Goal: Task Accomplishment & Management: Manage account settings

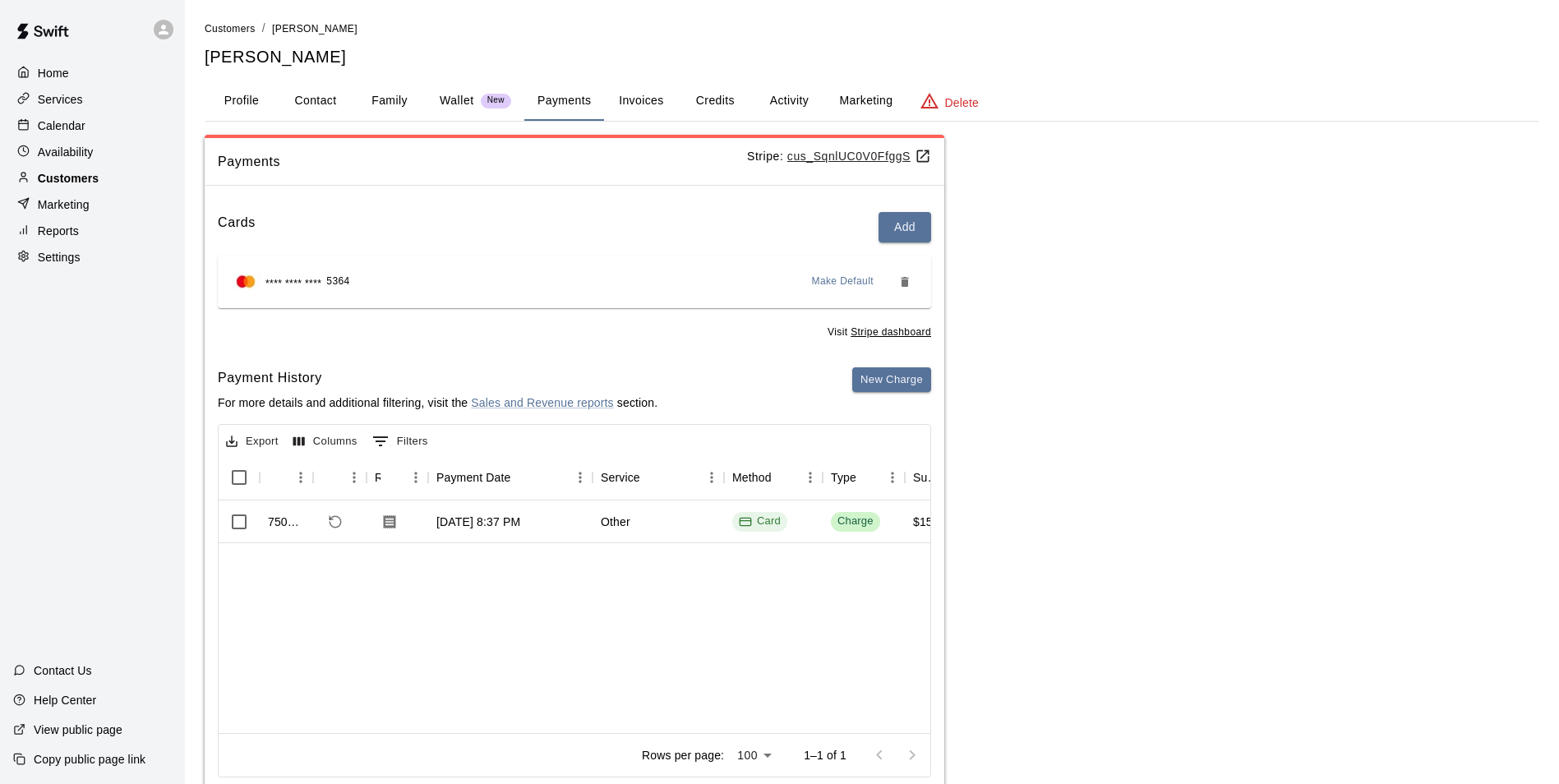
click at [90, 180] on p "Customers" at bounding box center [69, 178] width 61 height 17
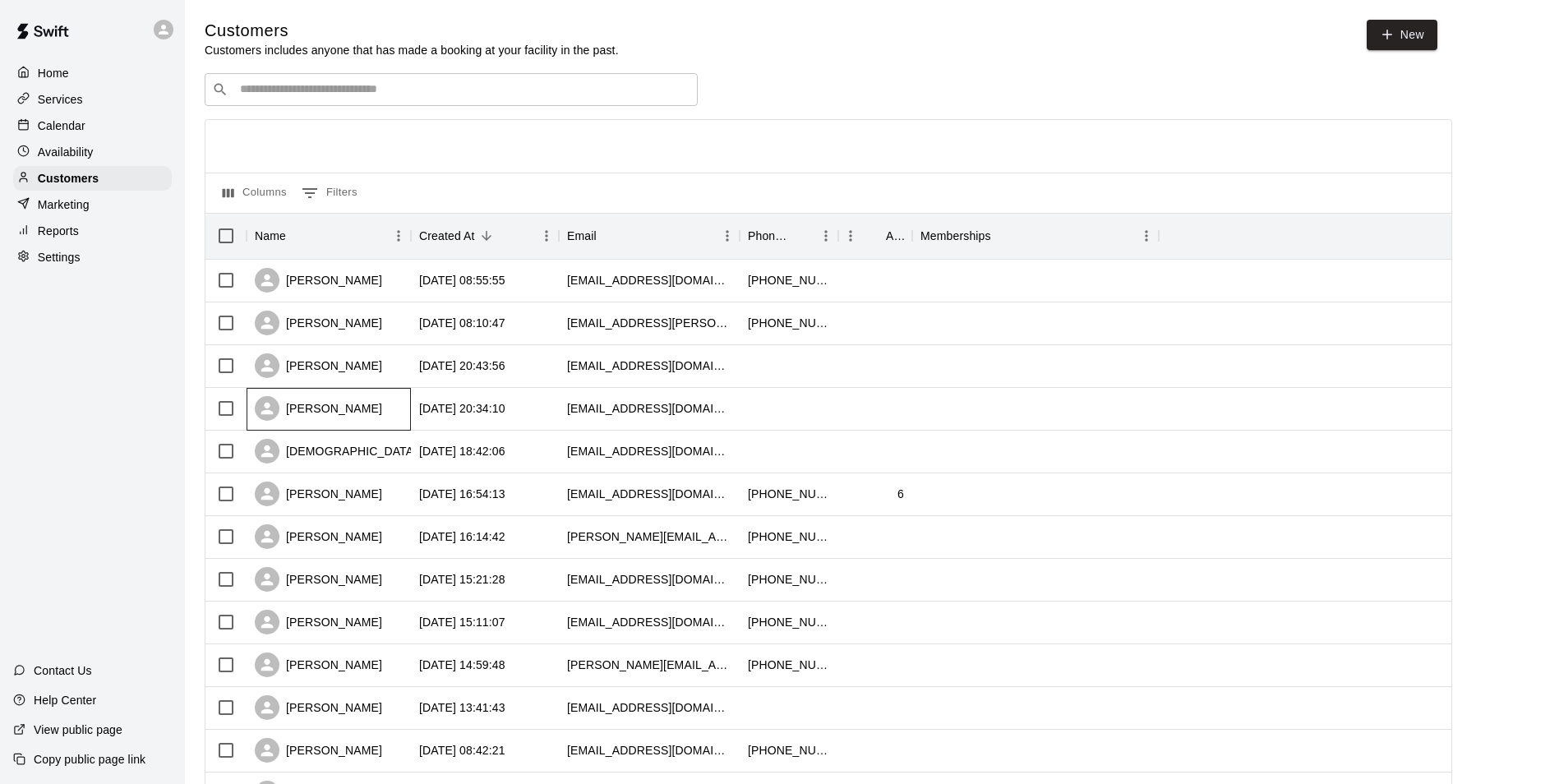
click at [363, 422] on div "[PERSON_NAME]" at bounding box center [329, 409] width 164 height 43
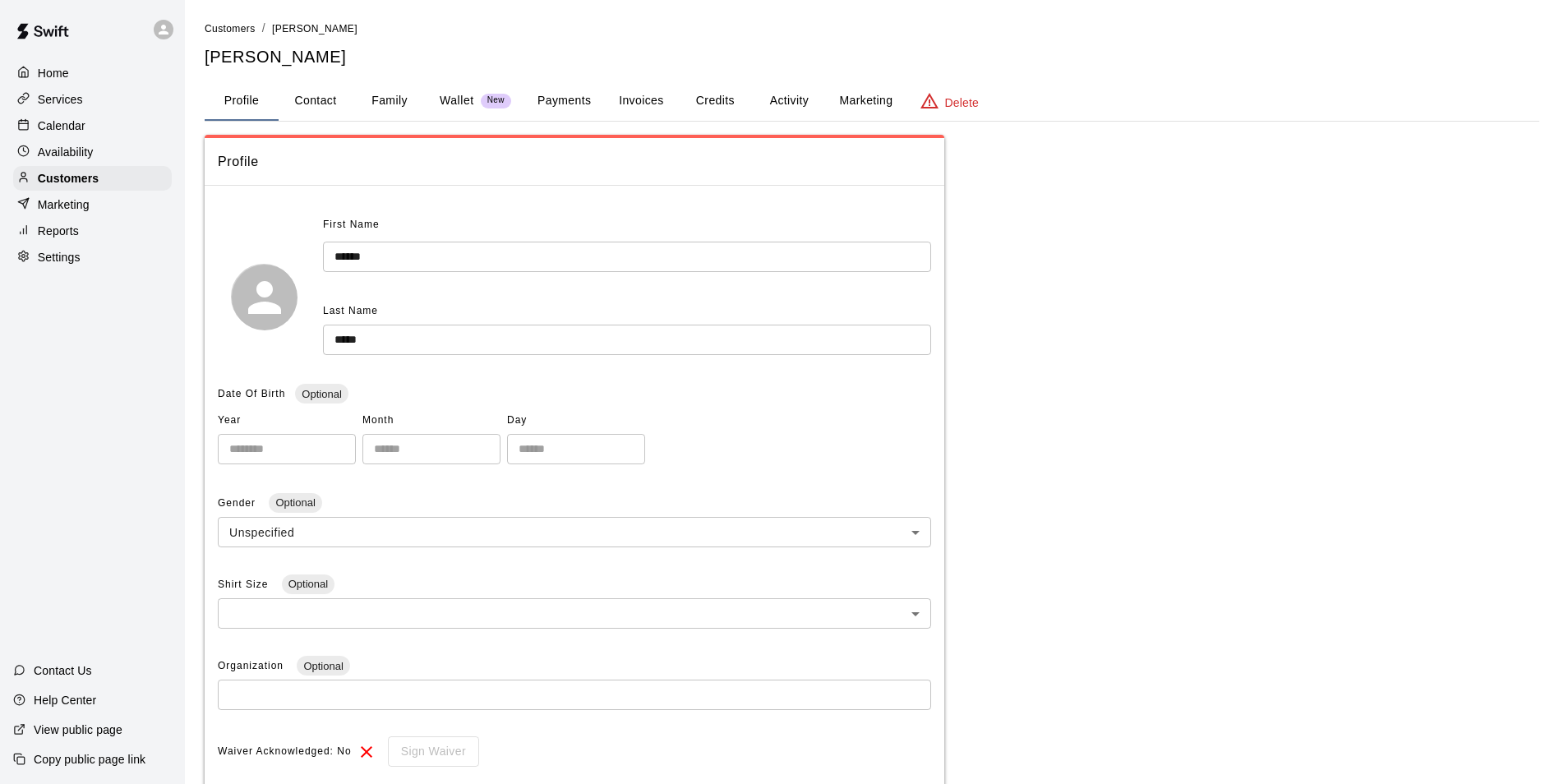
click at [470, 98] on p "Wallet" at bounding box center [457, 100] width 34 height 18
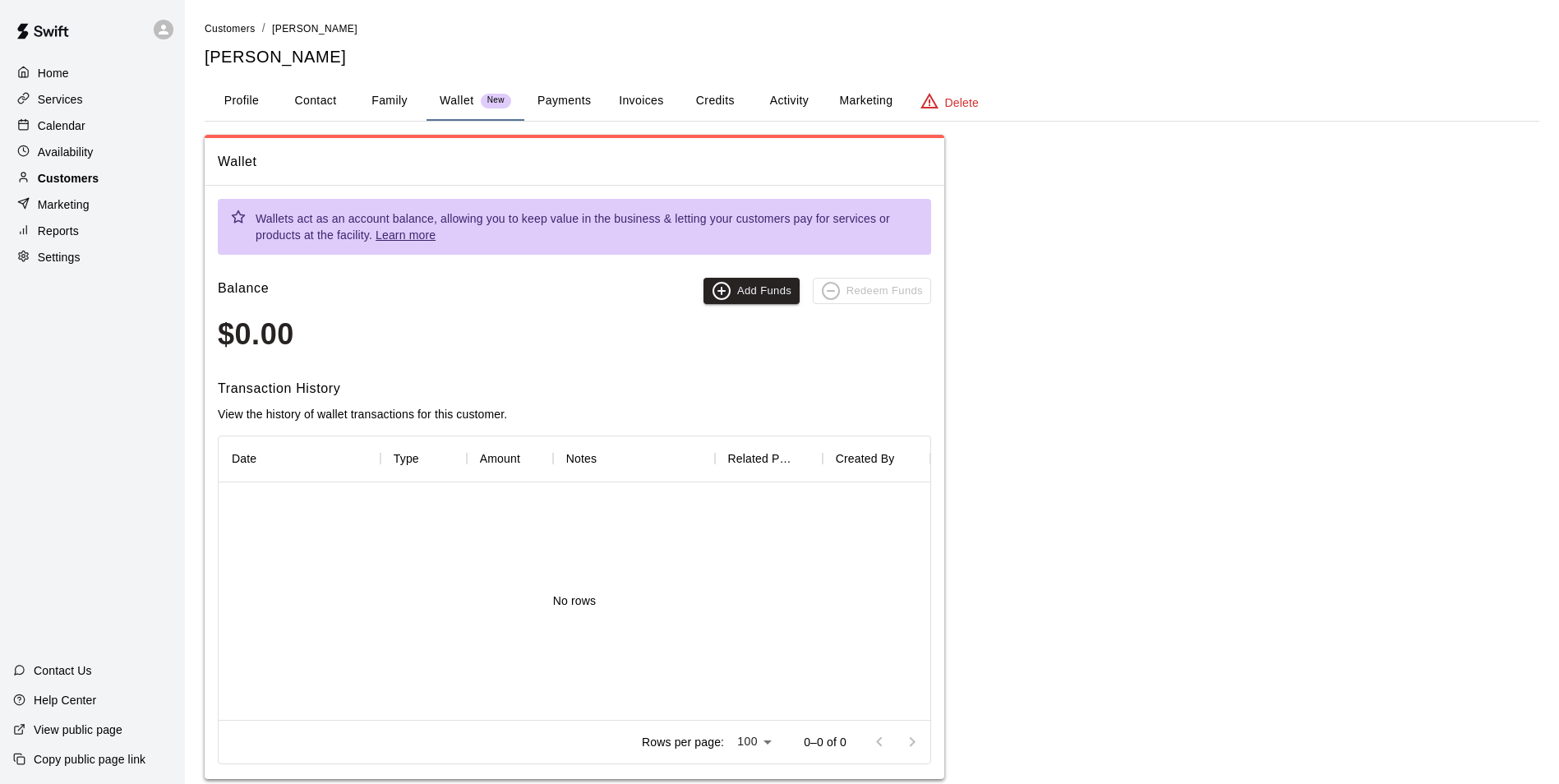
click at [53, 186] on p "Customers" at bounding box center [69, 178] width 61 height 17
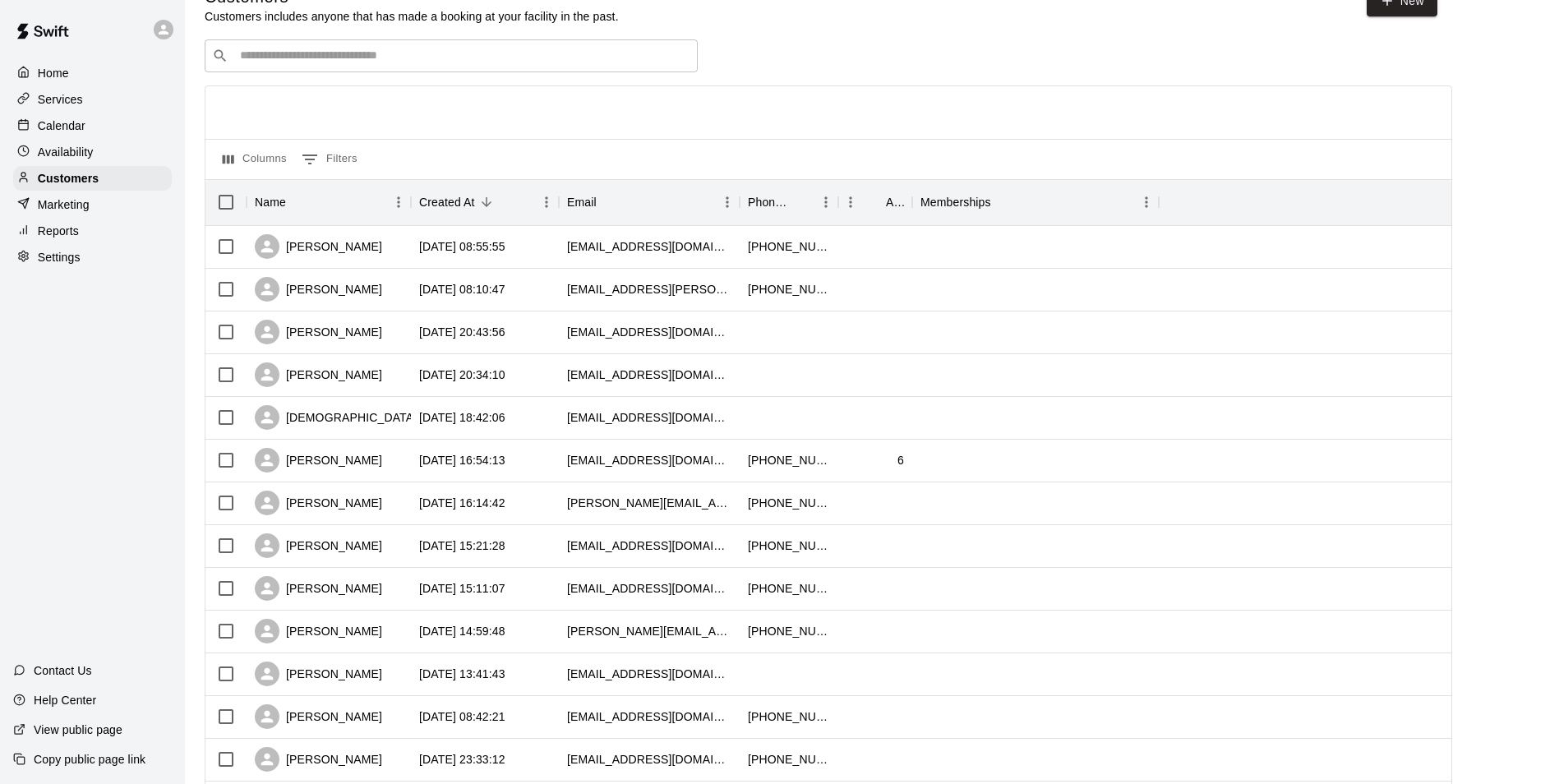
scroll to position [328, 0]
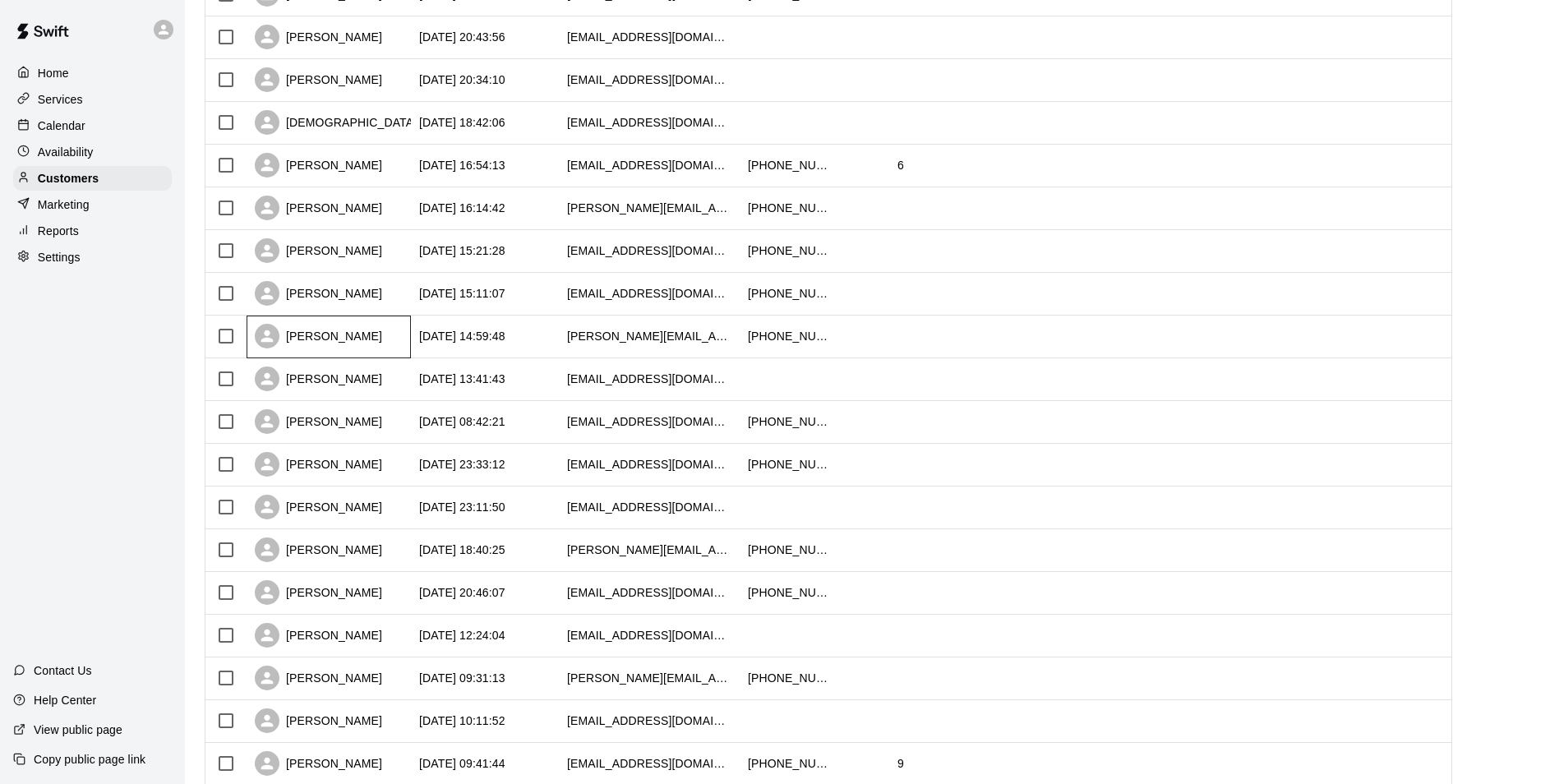
click at [313, 341] on div "[PERSON_NAME]" at bounding box center [318, 336] width 127 height 25
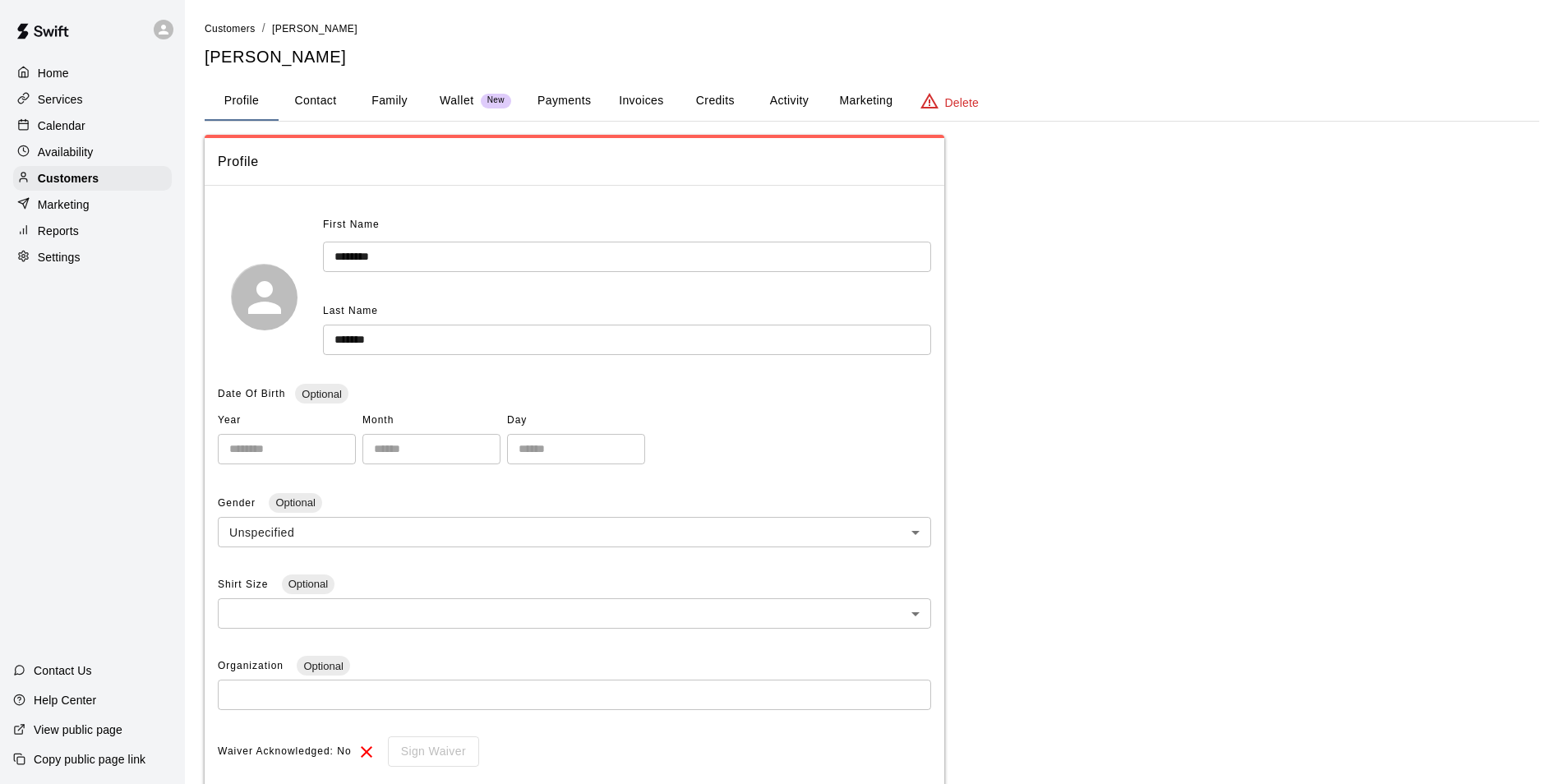
click at [564, 104] on button "Payments" at bounding box center [564, 101] width 80 height 40
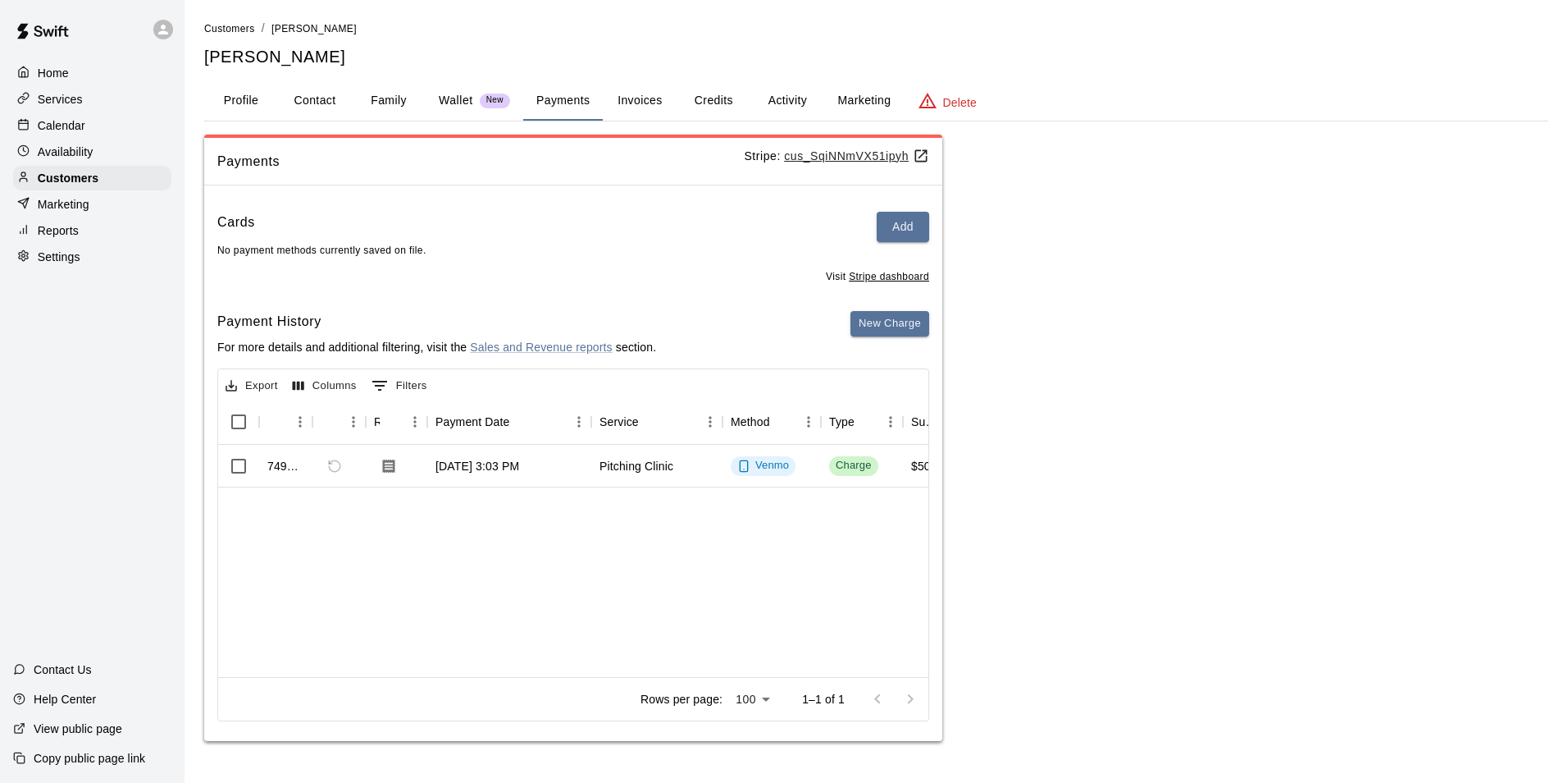
click at [74, 196] on div "Marketing" at bounding box center [92, 204] width 158 height 25
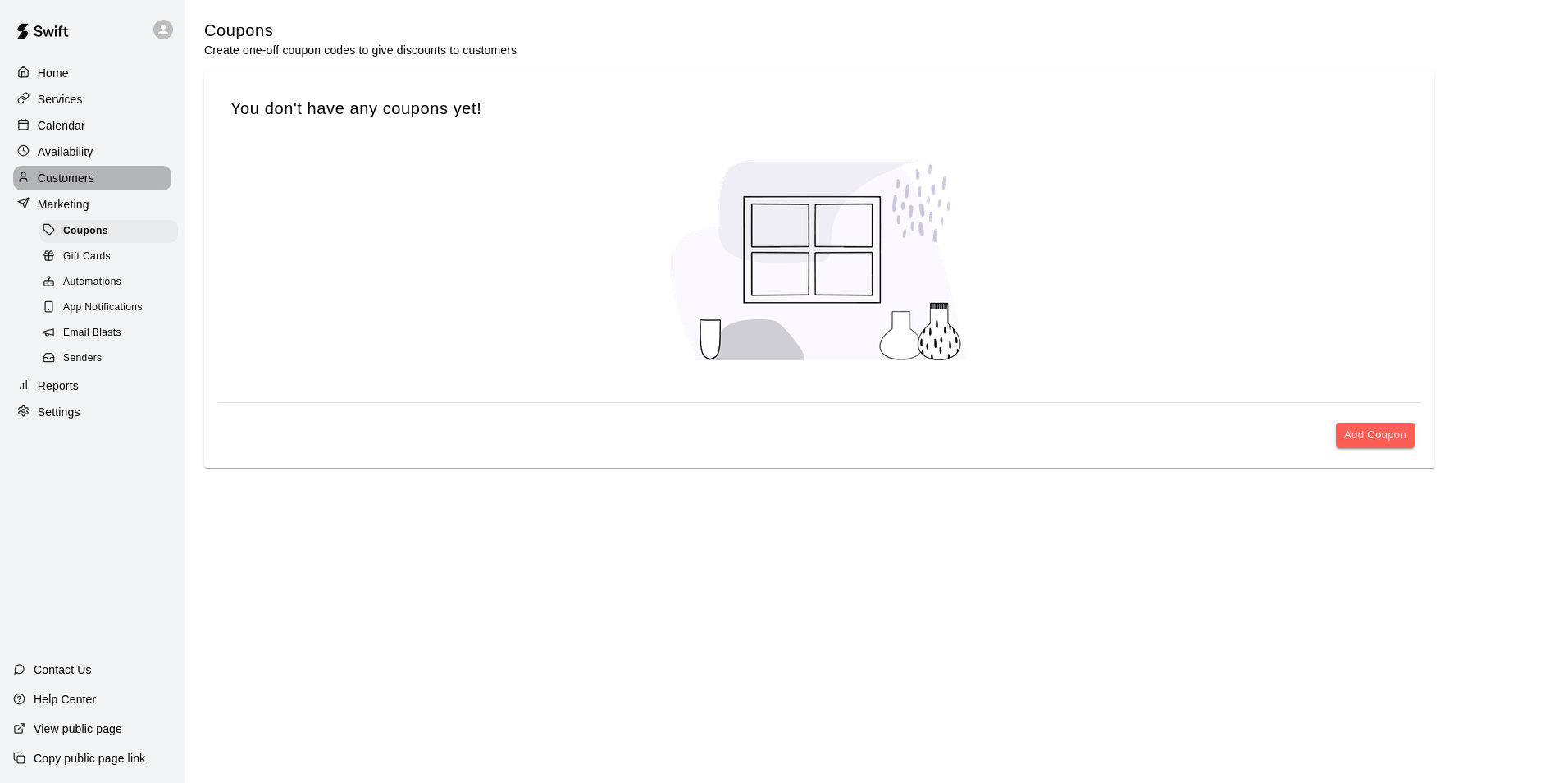
click at [74, 179] on p "Customers" at bounding box center [66, 178] width 56 height 17
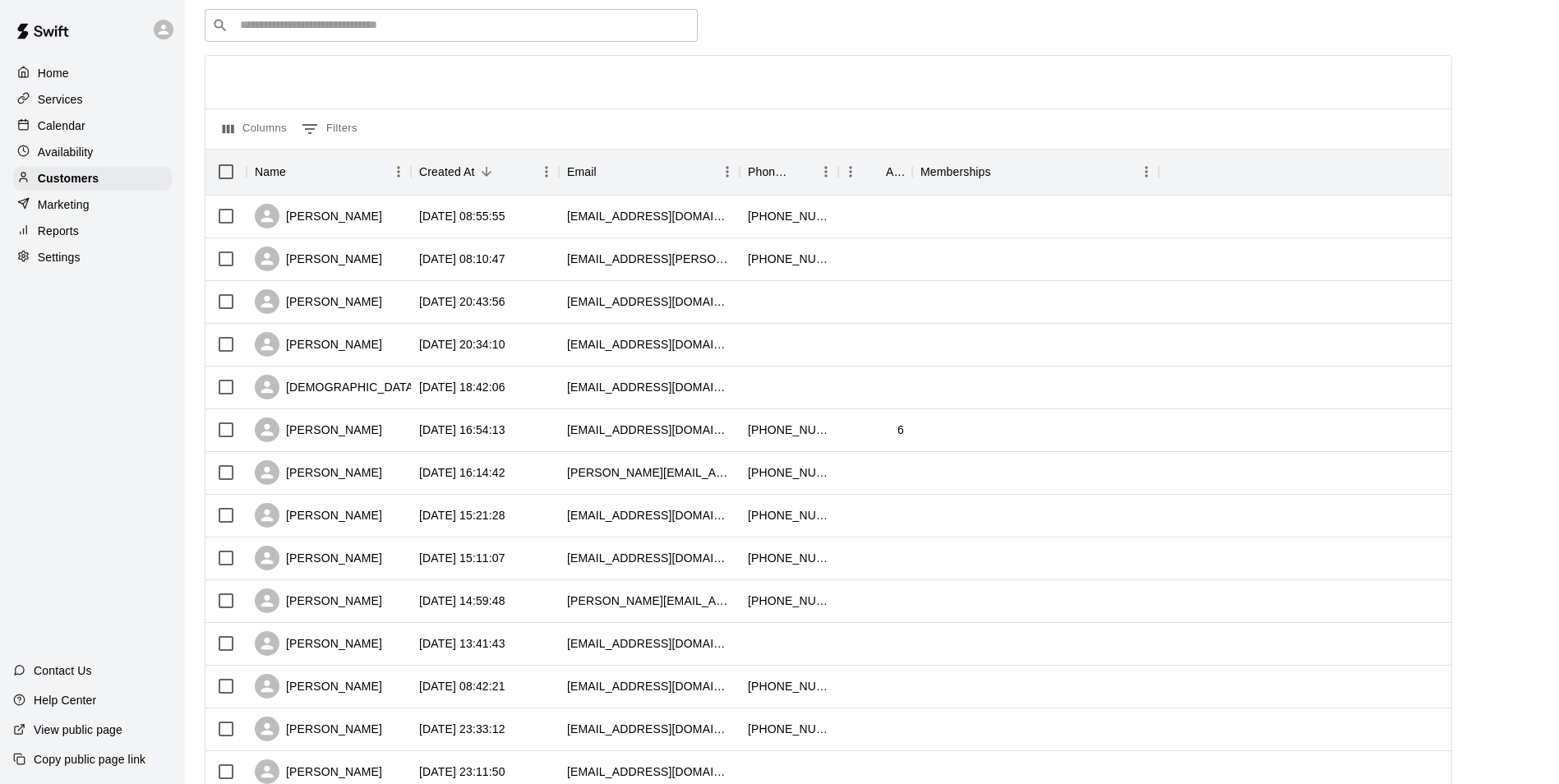
scroll to position [164, 0]
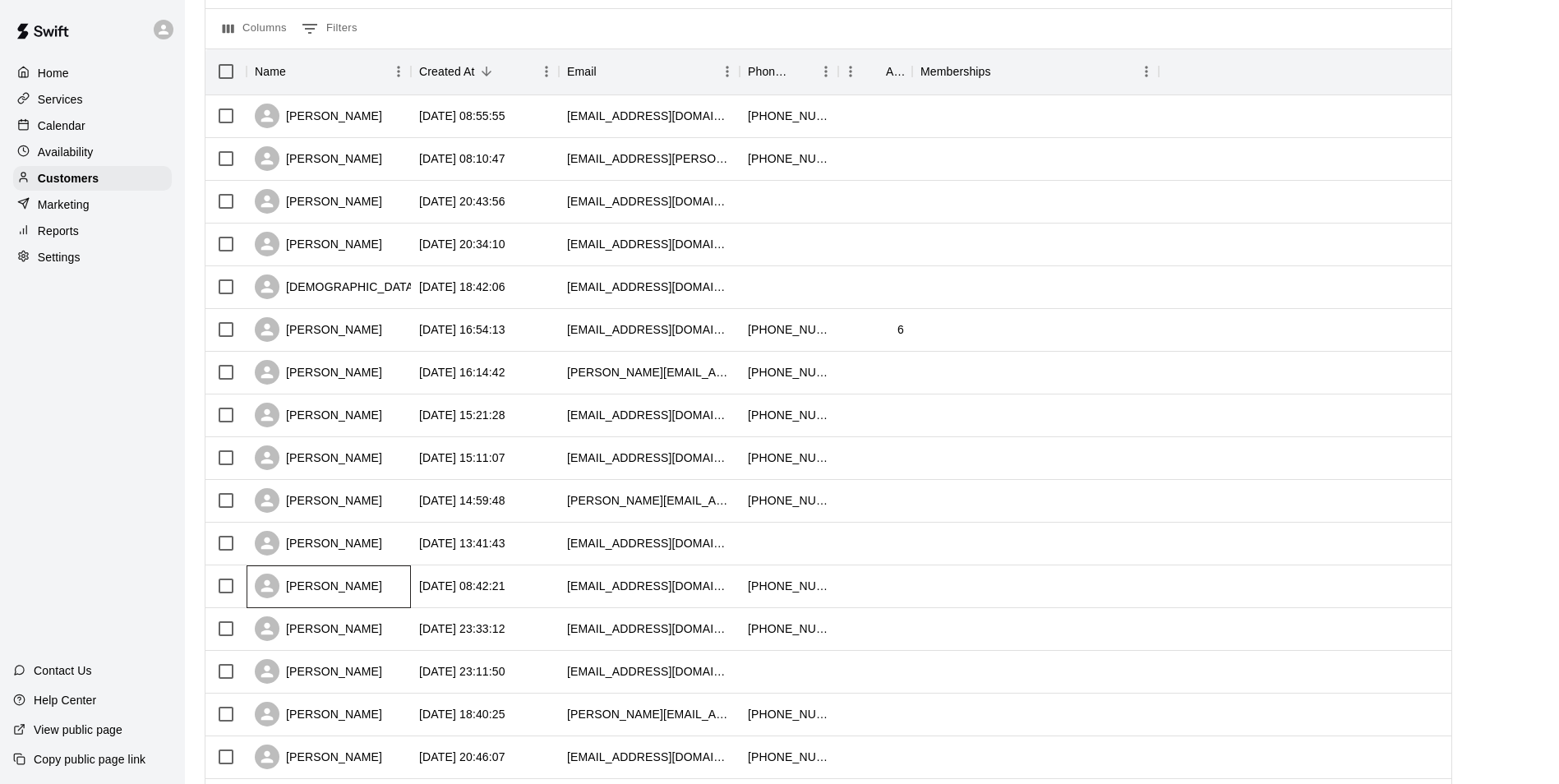
click at [330, 591] on div "[PERSON_NAME]" at bounding box center [318, 585] width 127 height 25
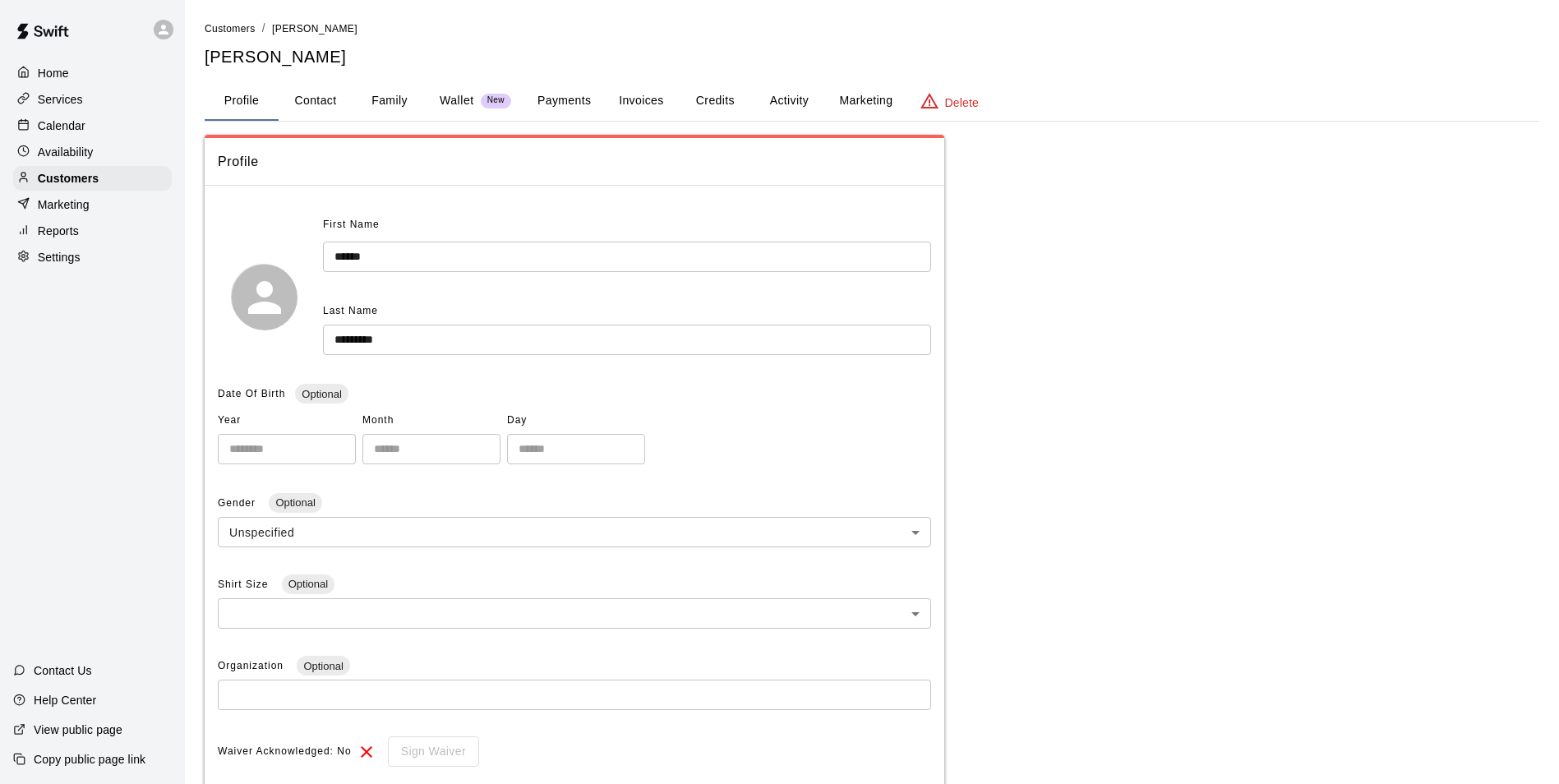
click at [474, 104] on div "Wallet New" at bounding box center [475, 100] width 71 height 18
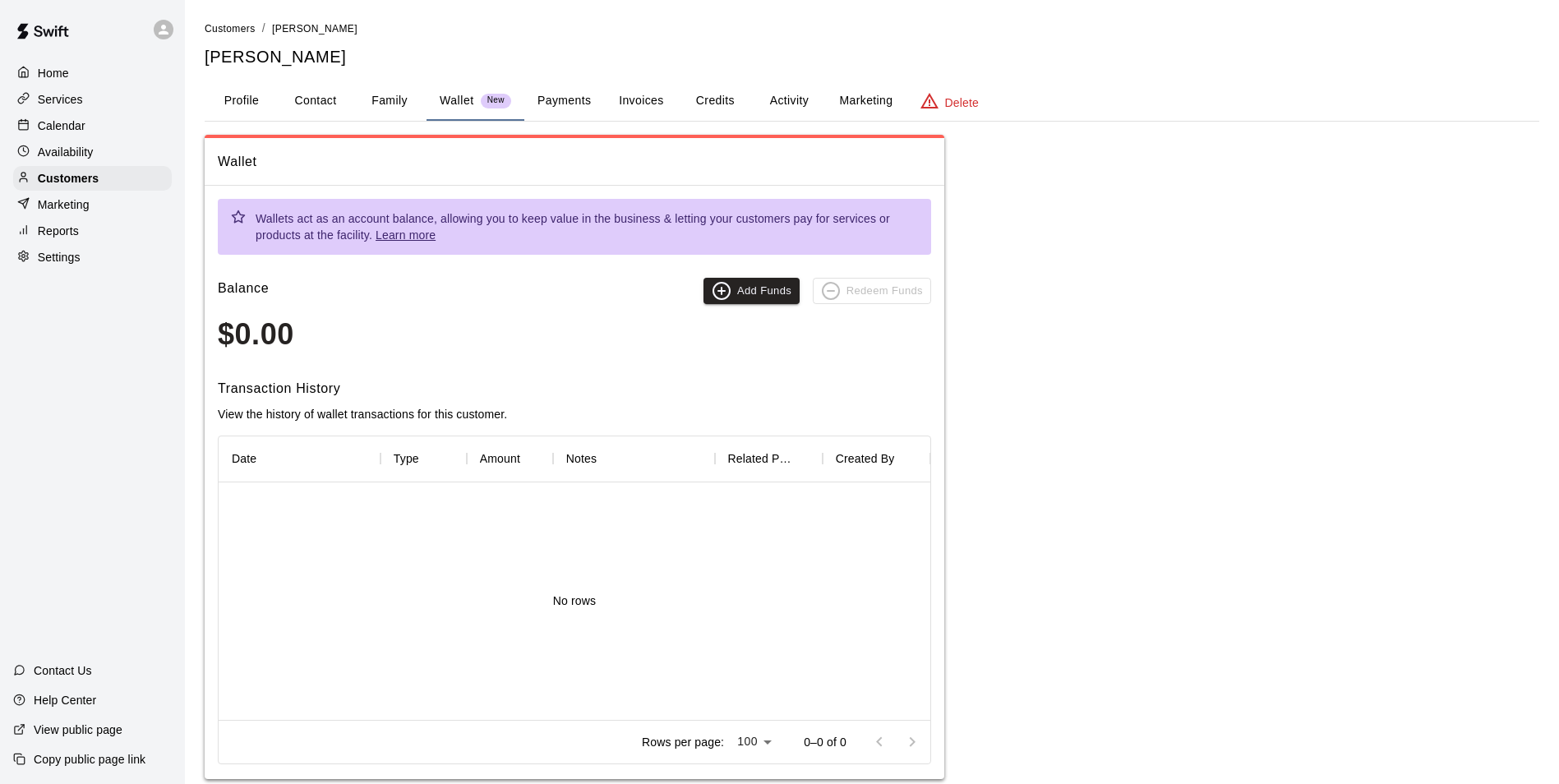
click at [320, 107] on button "Contact" at bounding box center [316, 101] width 74 height 40
select select "**"
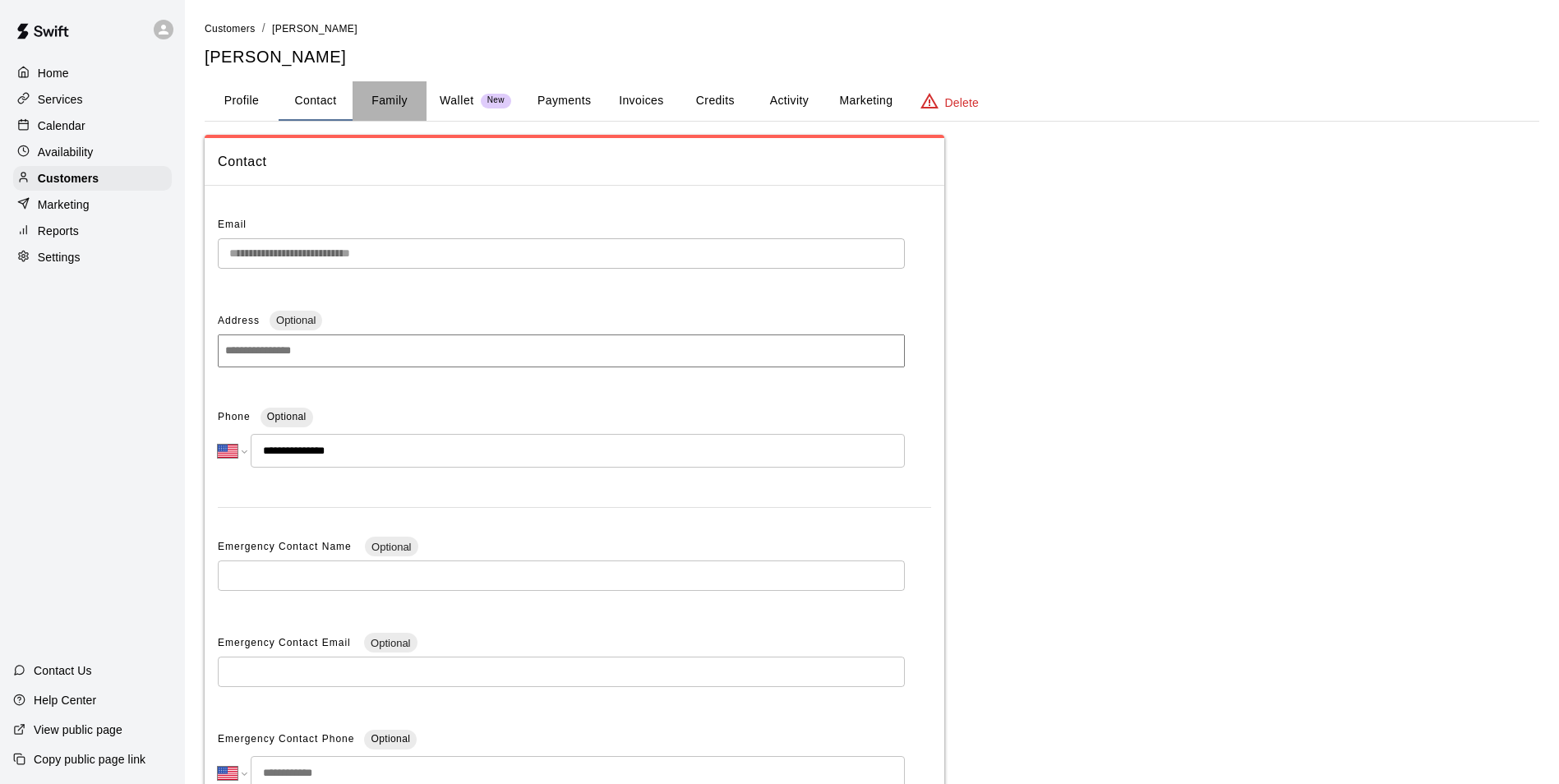
click at [379, 107] on button "Family" at bounding box center [390, 101] width 74 height 40
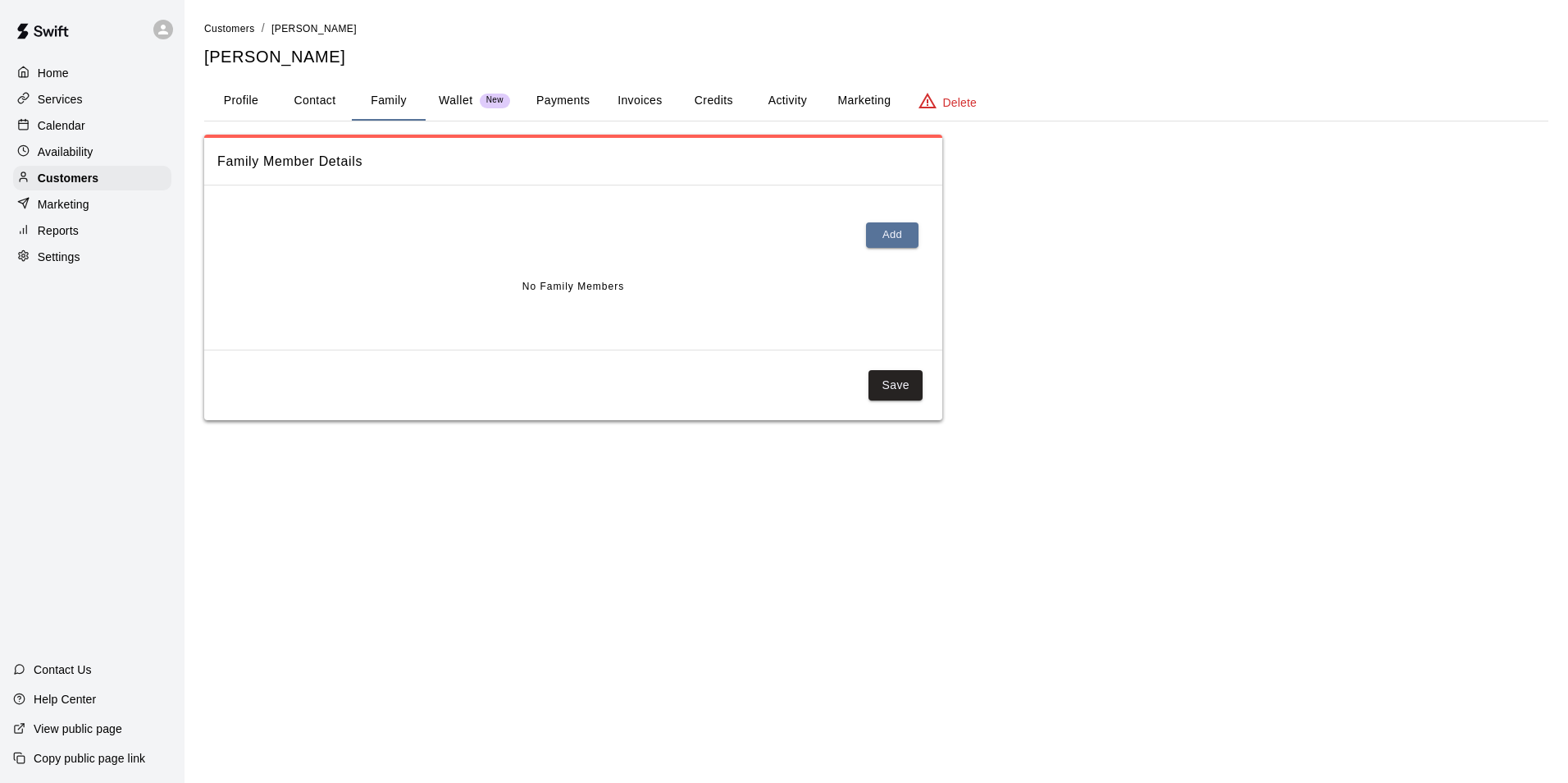
click at [461, 97] on p "Wallet" at bounding box center [456, 100] width 34 height 18
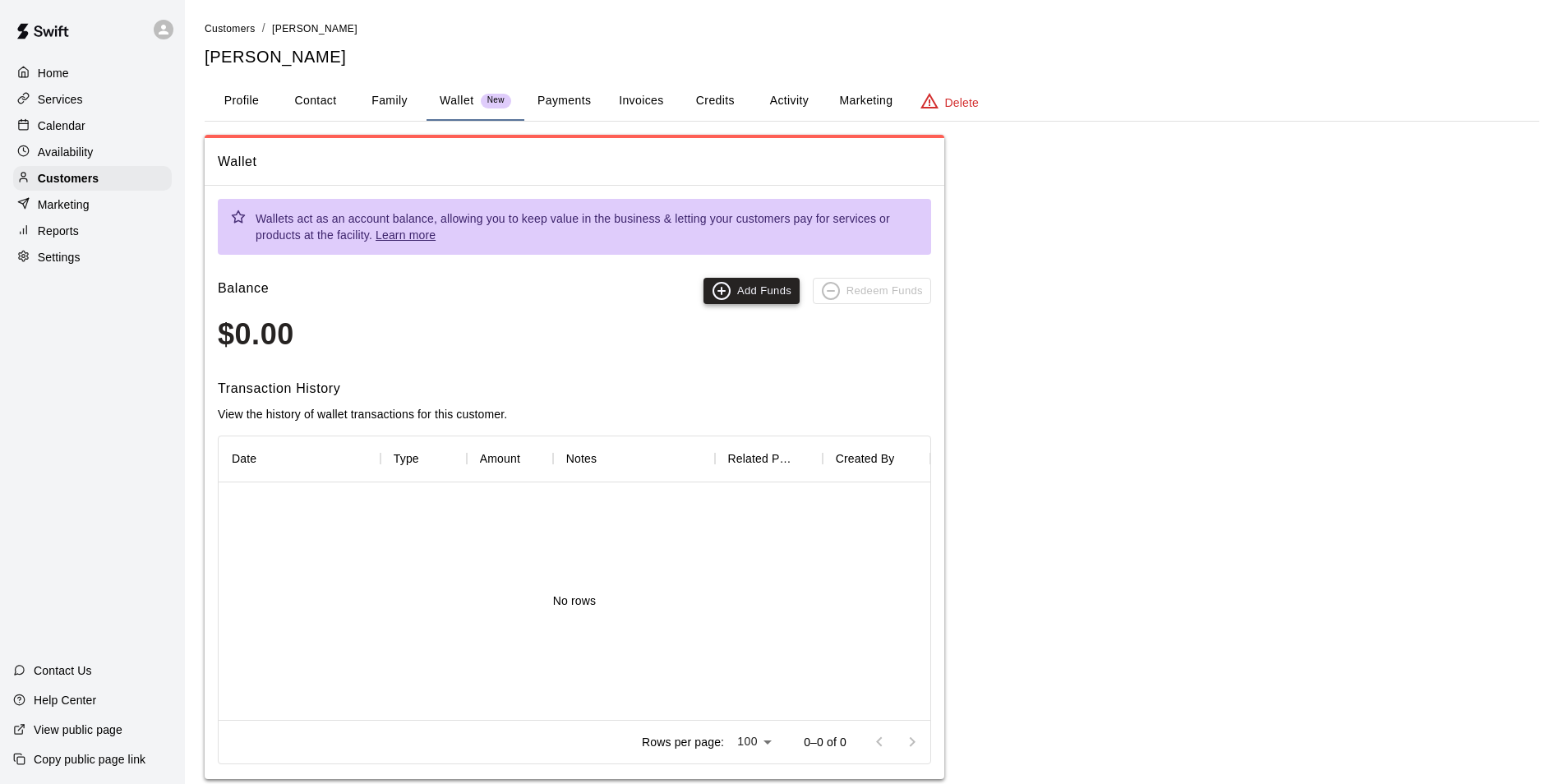
click at [745, 292] on button "Add Funds" at bounding box center [752, 290] width 97 height 26
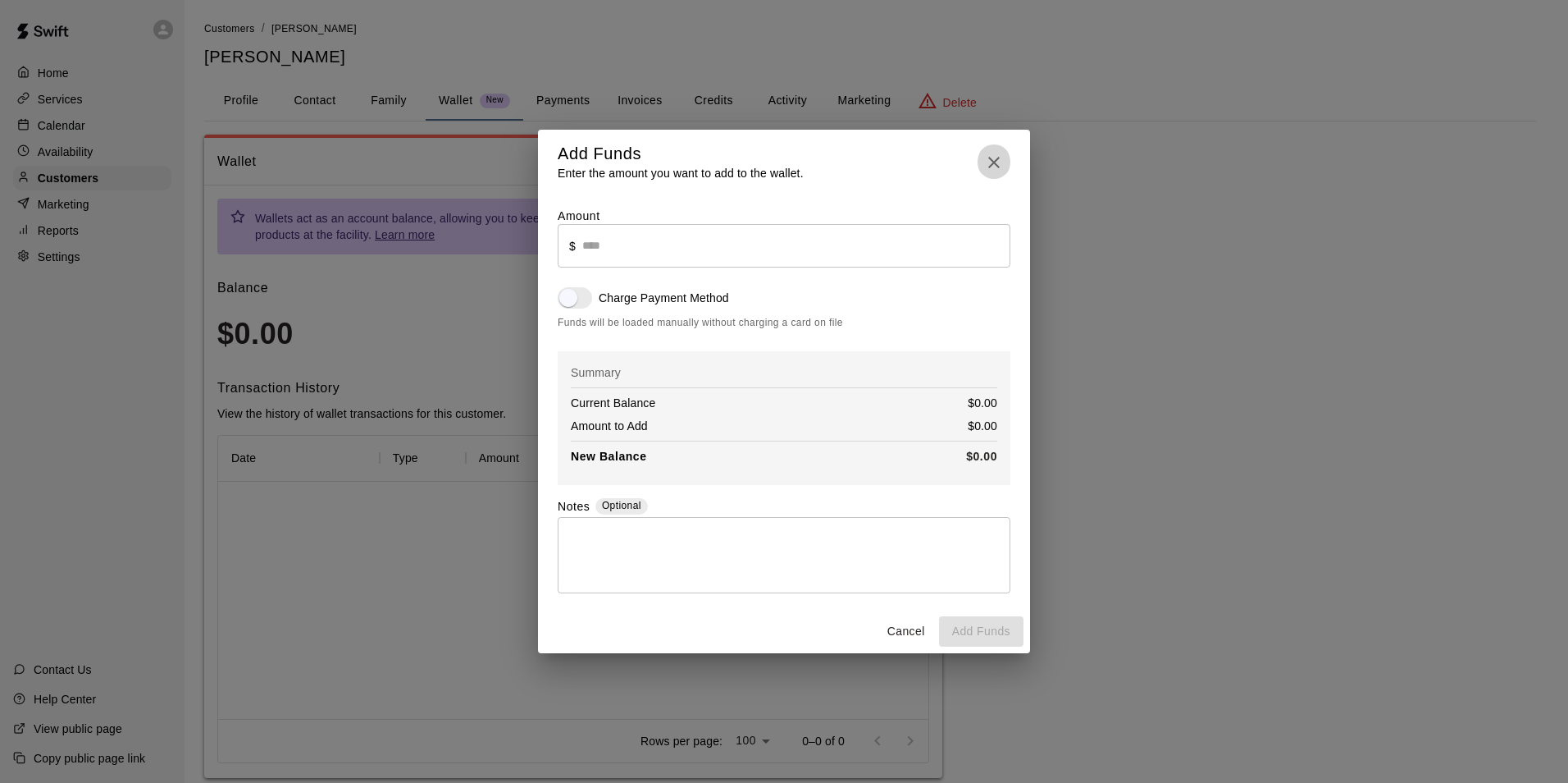
click at [999, 161] on icon "button" at bounding box center [994, 162] width 19 height 19
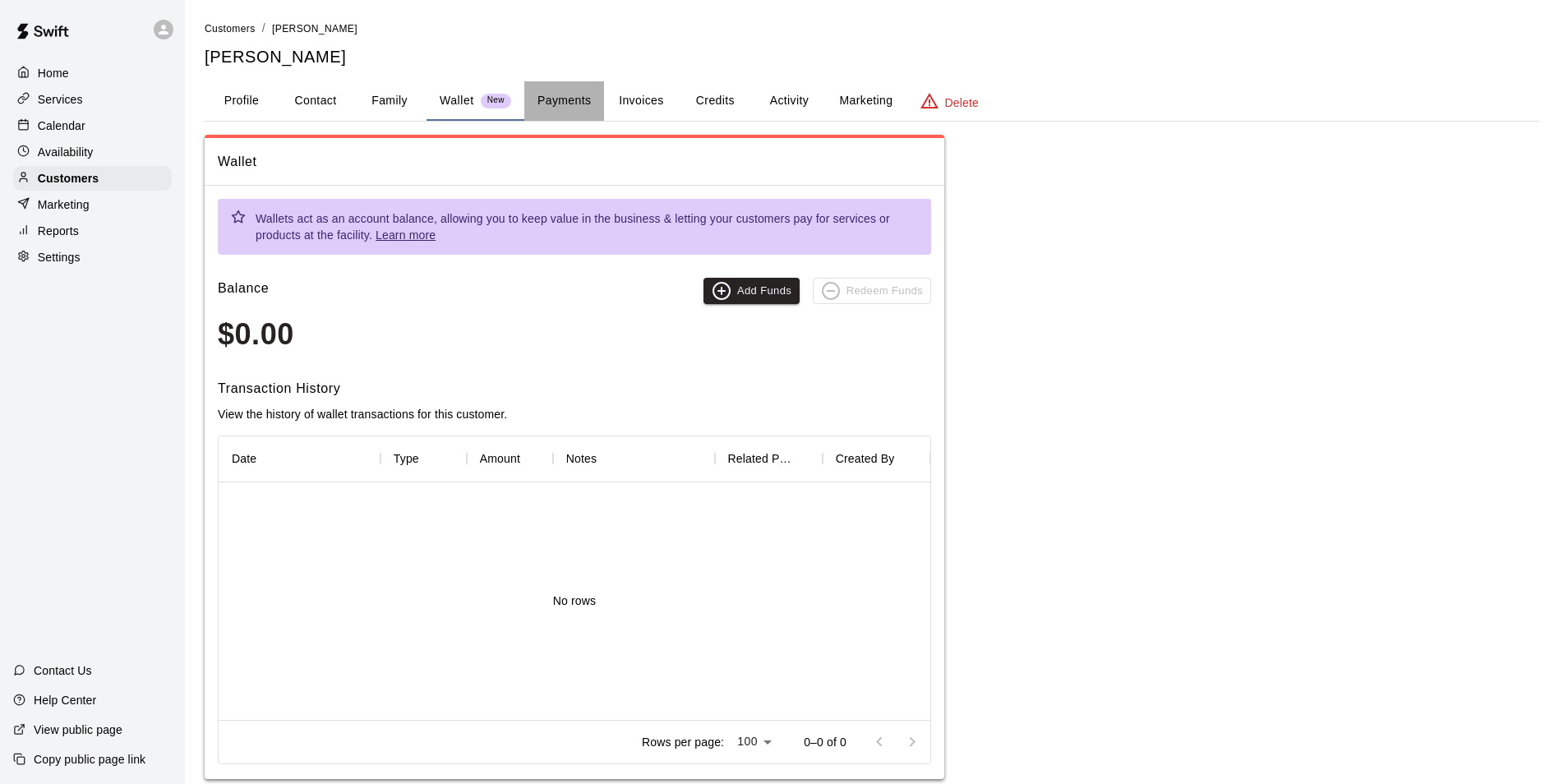
click at [584, 97] on button "Payments" at bounding box center [564, 101] width 80 height 40
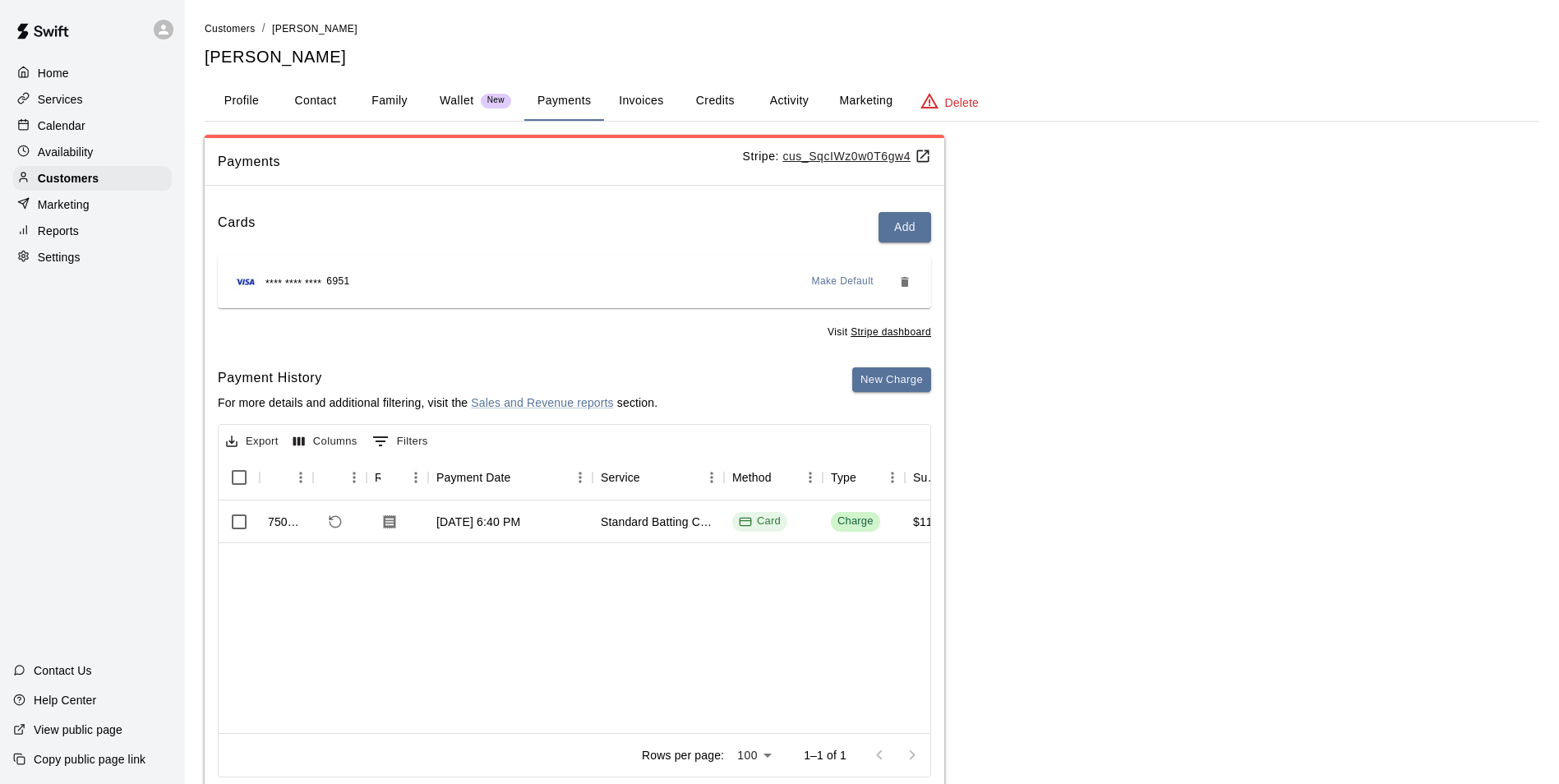
click at [326, 296] on div "**** **** **** 6951 Make Default" at bounding box center [574, 281] width 714 height 53
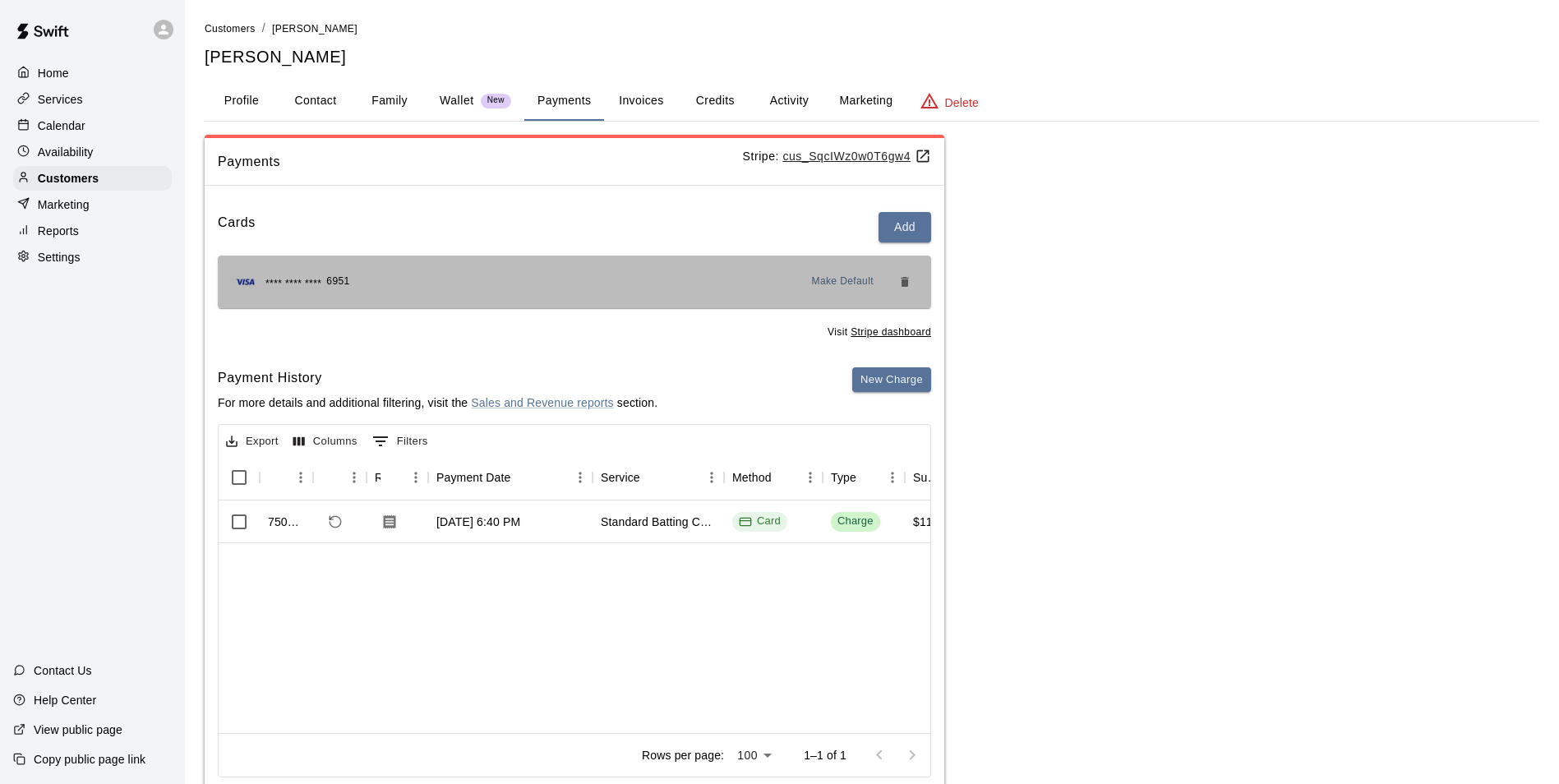
click at [320, 284] on span "**** **** ****" at bounding box center [293, 285] width 56 height 17
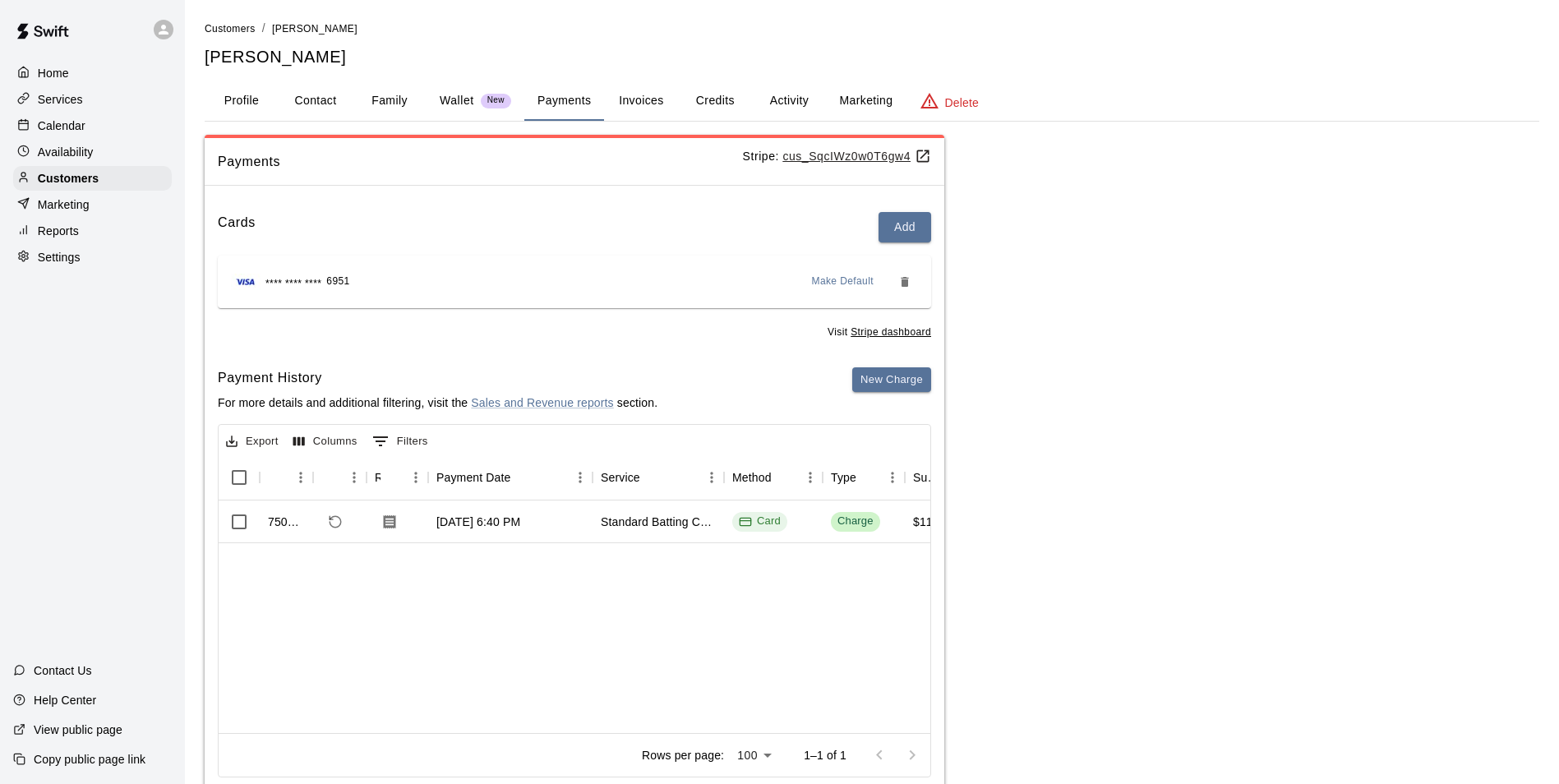
click at [320, 284] on span "**** **** ****" at bounding box center [293, 285] width 56 height 17
click at [862, 333] on u "Stripe dashboard" at bounding box center [891, 332] width 81 height 11
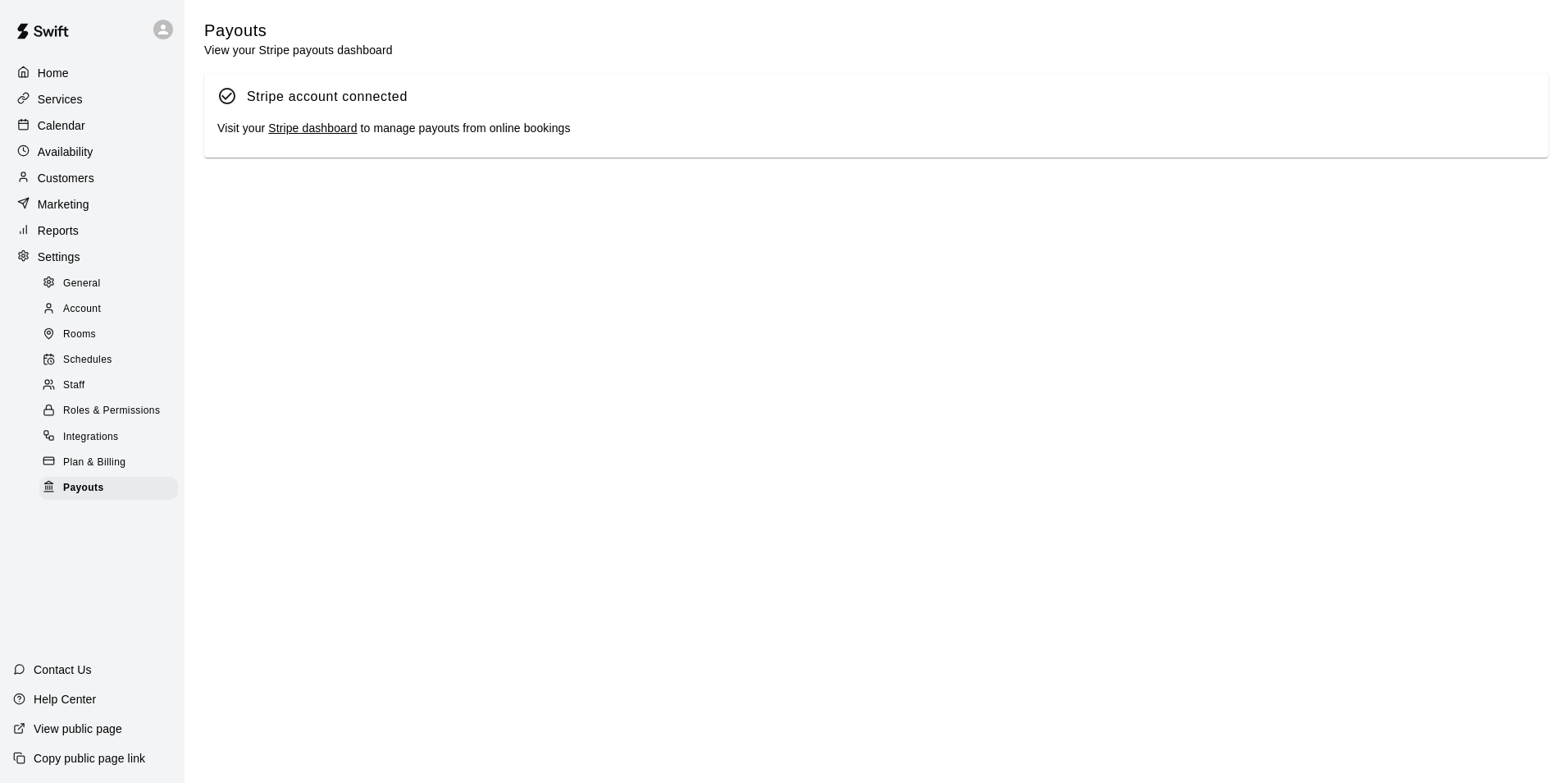
click at [291, 127] on link "Stripe dashboard" at bounding box center [313, 128] width 89 height 13
drag, startPoint x: 61, startPoint y: 206, endPoint x: 77, endPoint y: 182, distance: 28.8
click at [61, 206] on p "Marketing" at bounding box center [64, 205] width 52 height 17
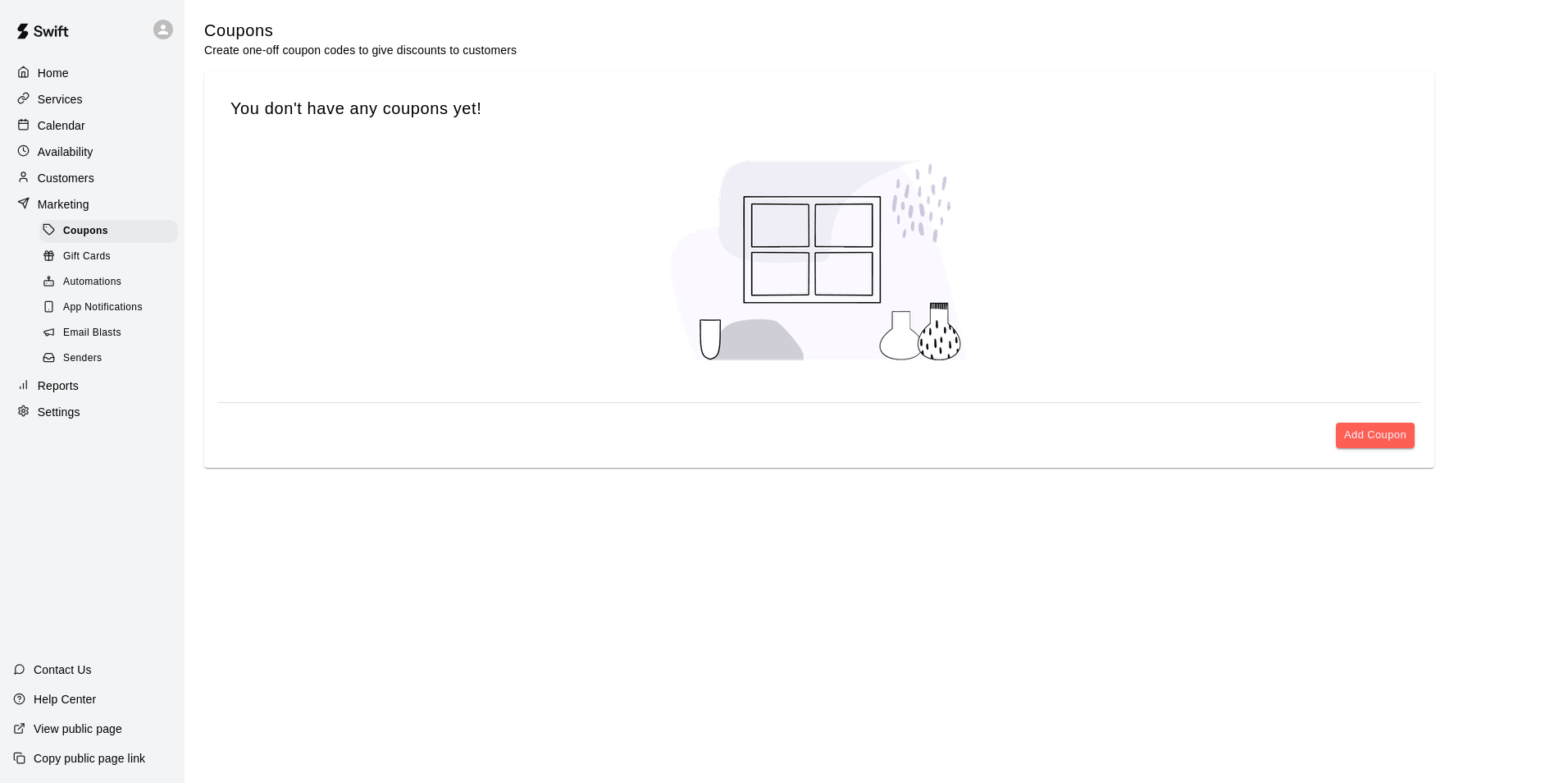
click at [59, 72] on p "Home" at bounding box center [54, 73] width 31 height 17
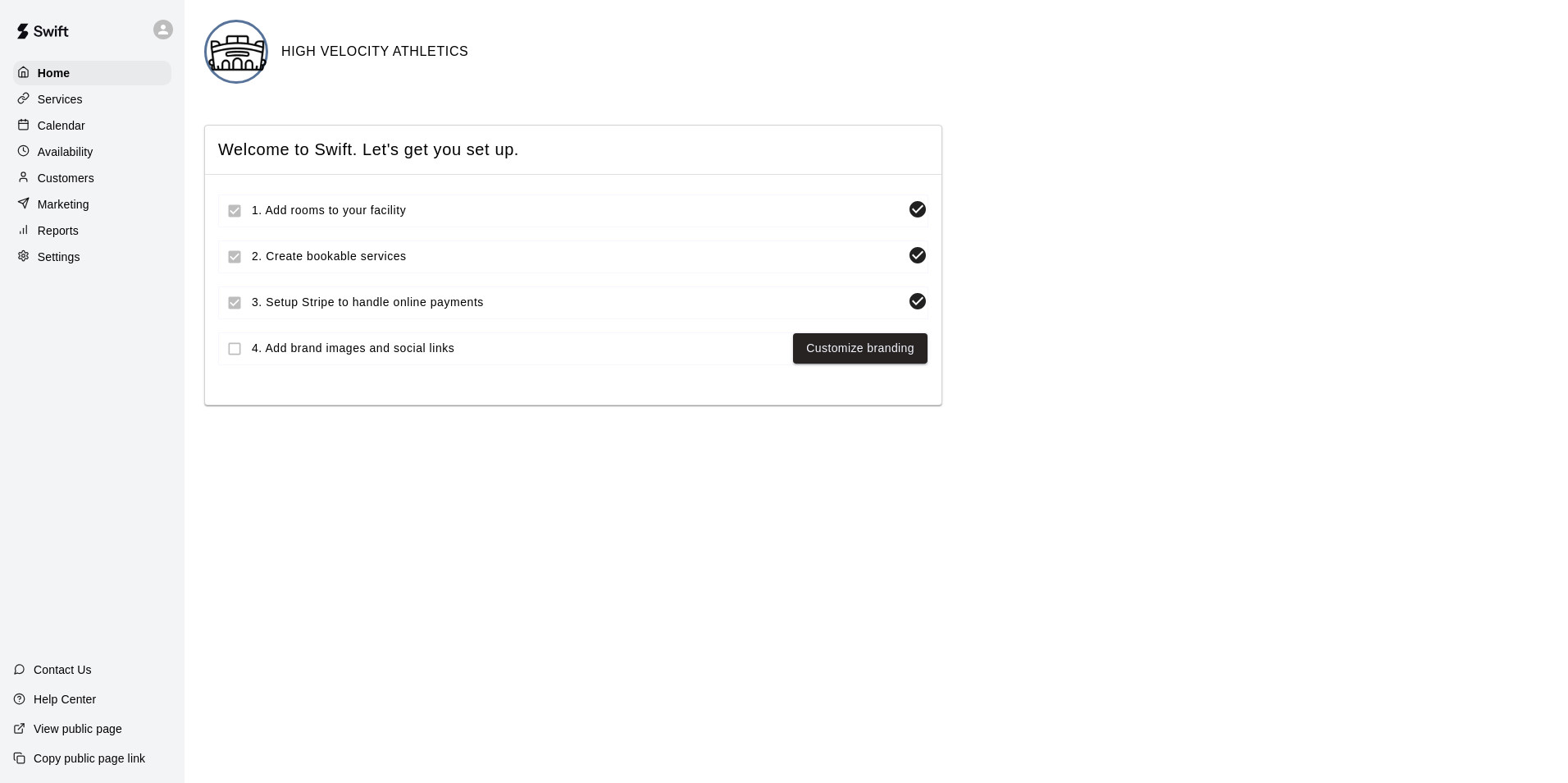
click at [74, 122] on p "Calendar" at bounding box center [61, 126] width 47 height 17
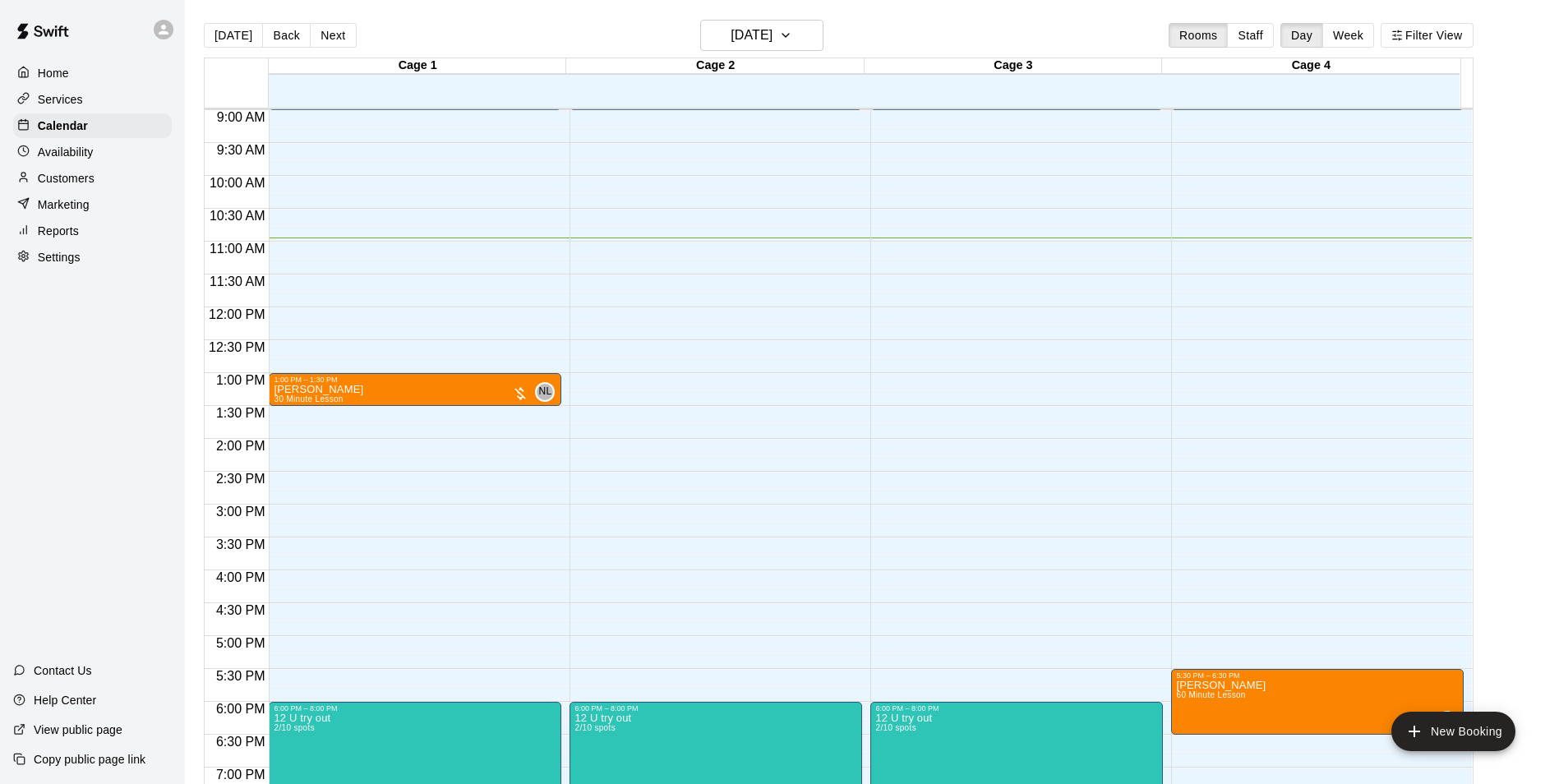
scroll to position [472, 0]
